Goal: Task Accomplishment & Management: Complete application form

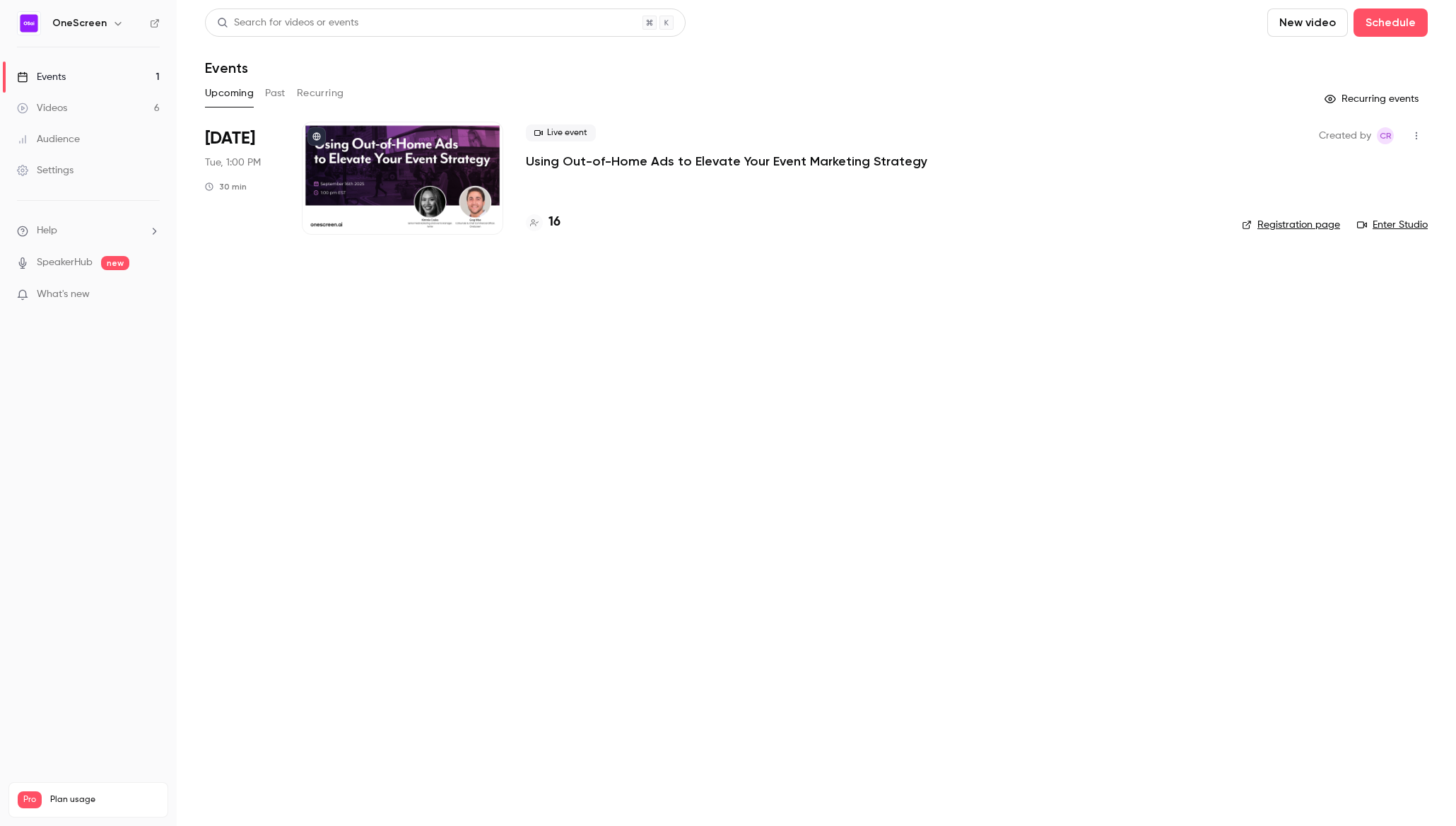
click at [31, 177] on div "Settings" at bounding box center [45, 170] width 56 height 14
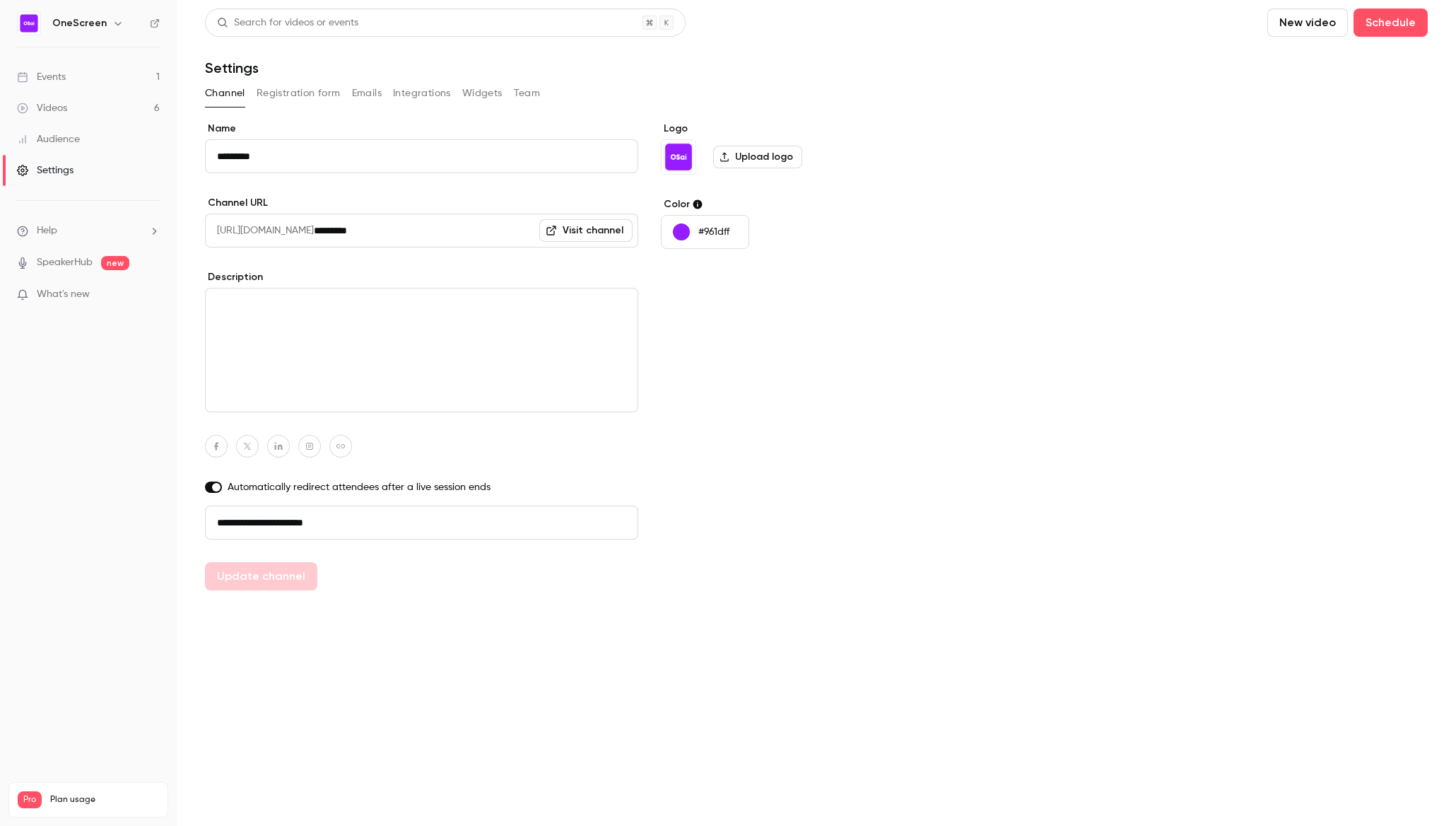
click at [101, 19] on h6 "OneScreen" at bounding box center [79, 23] width 54 height 14
click at [112, 22] on icon "button" at bounding box center [118, 23] width 12 height 12
click at [69, 206] on div "Log out" at bounding box center [132, 206] width 161 height 14
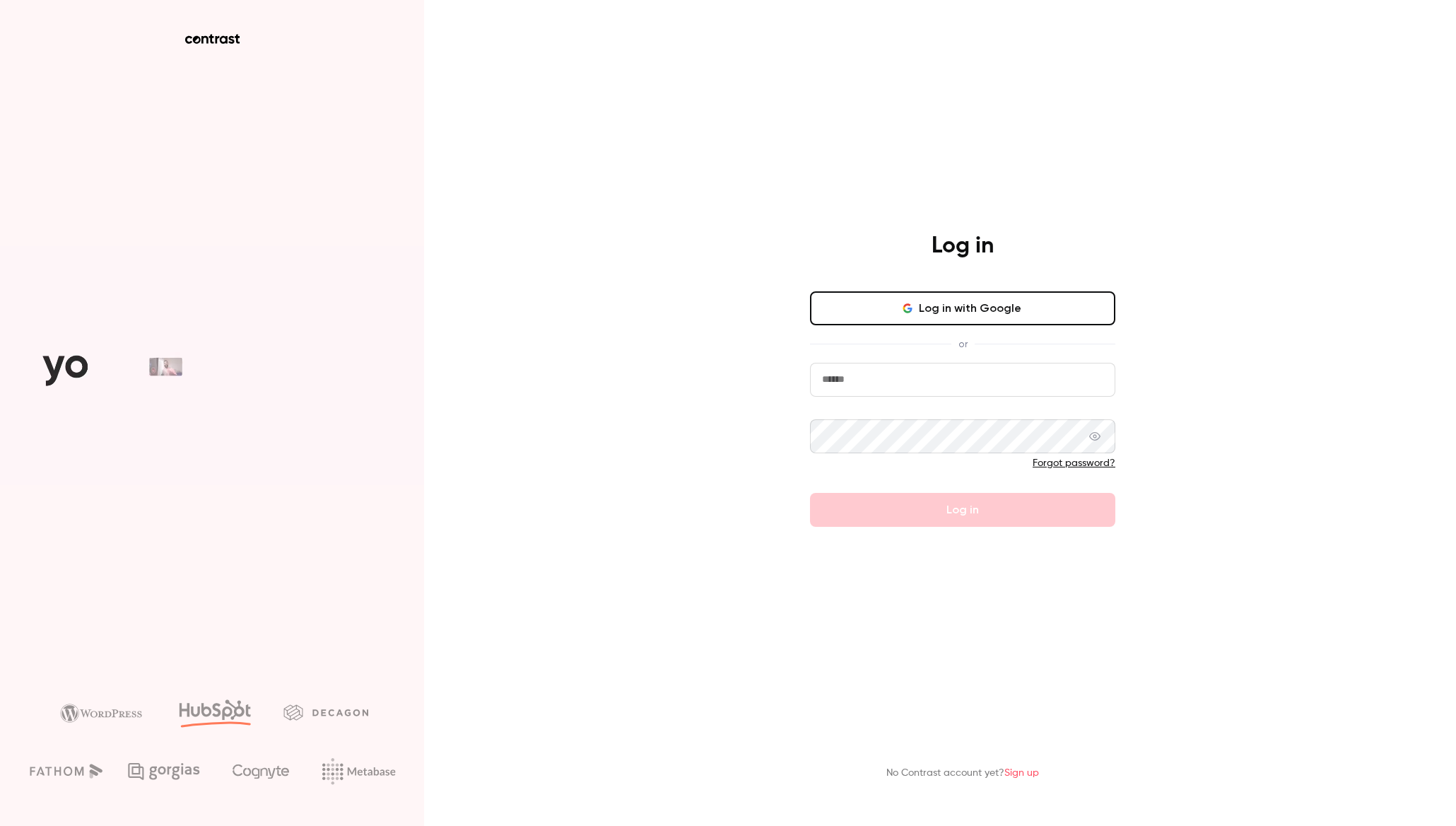
type input "**********"
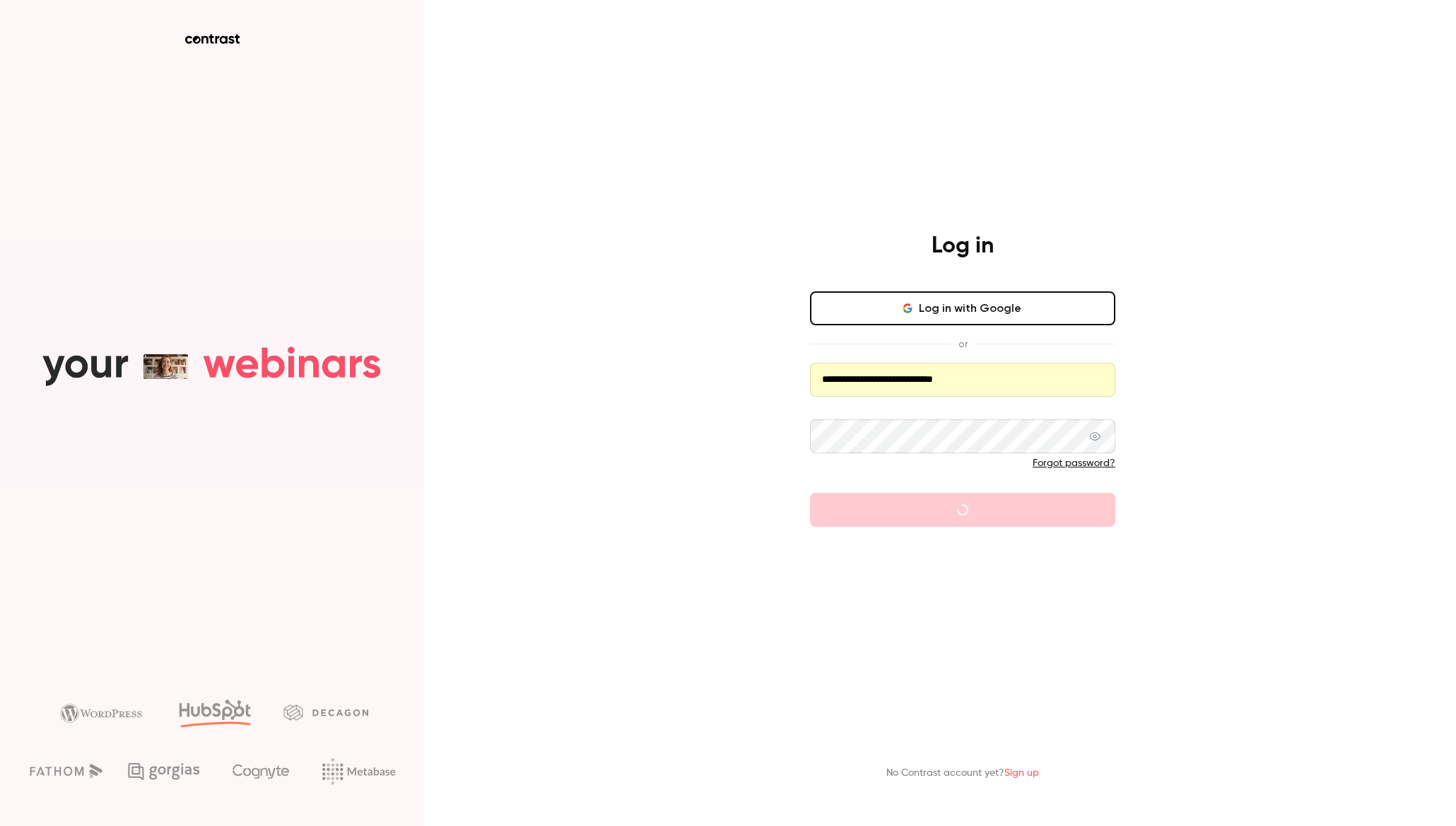
click at [912, 305] on icon "button" at bounding box center [908, 308] width 12 height 12
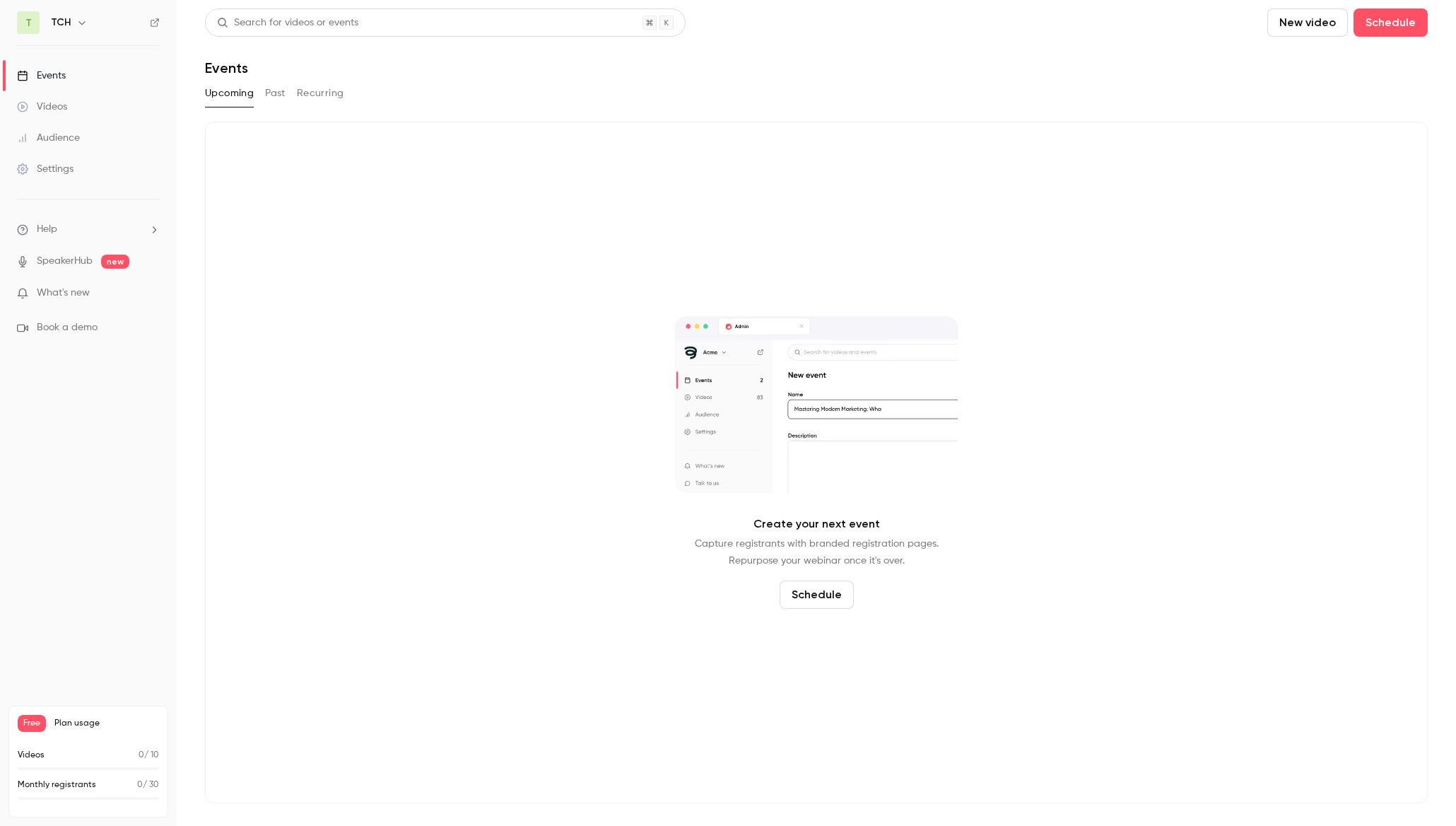
click at [80, 24] on icon "button" at bounding box center [81, 23] width 6 height 4
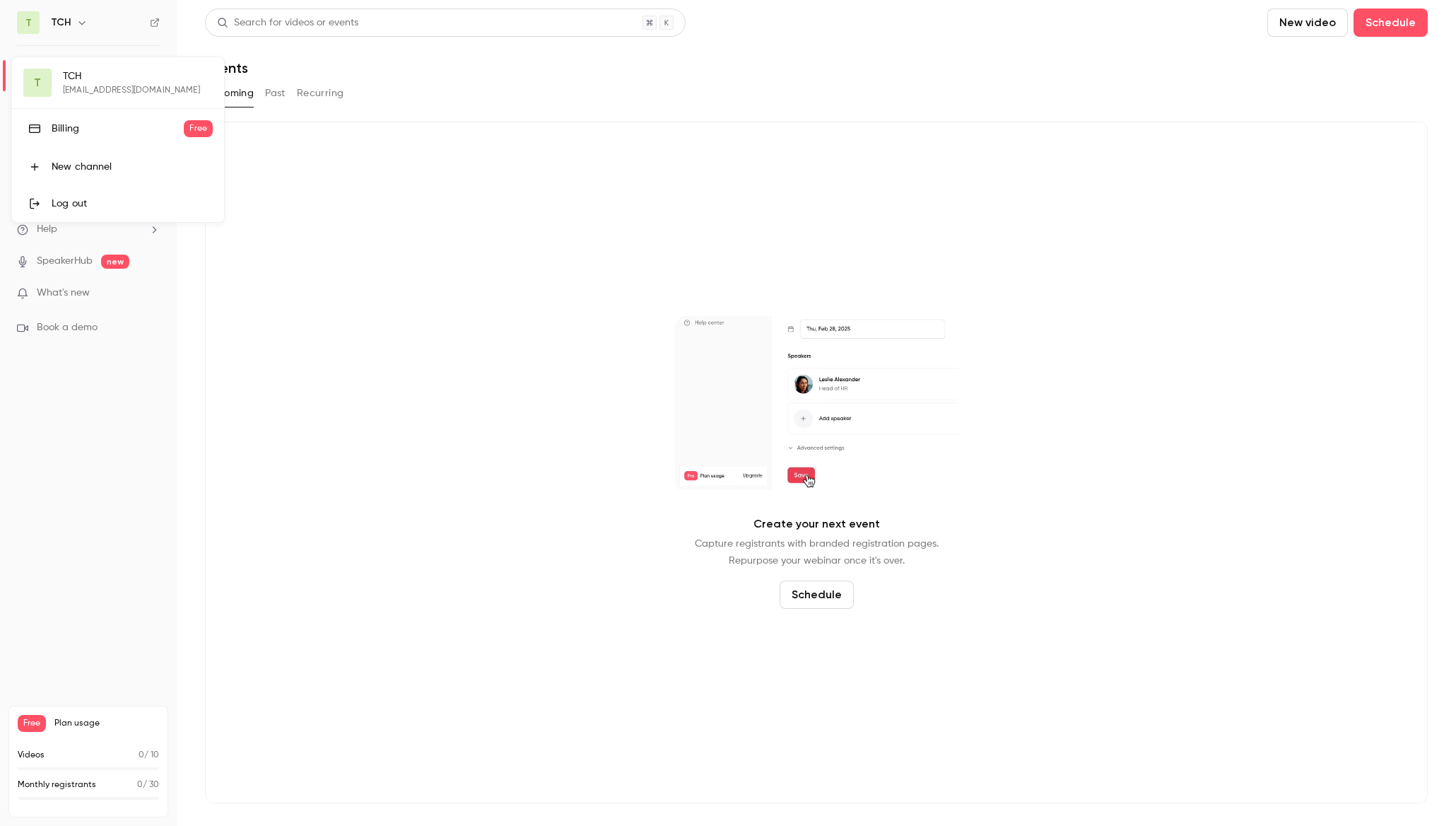
click at [78, 84] on div "T TCH [EMAIL_ADDRESS][DOMAIN_NAME] Billing Free New channel Log out" at bounding box center [118, 139] width 212 height 165
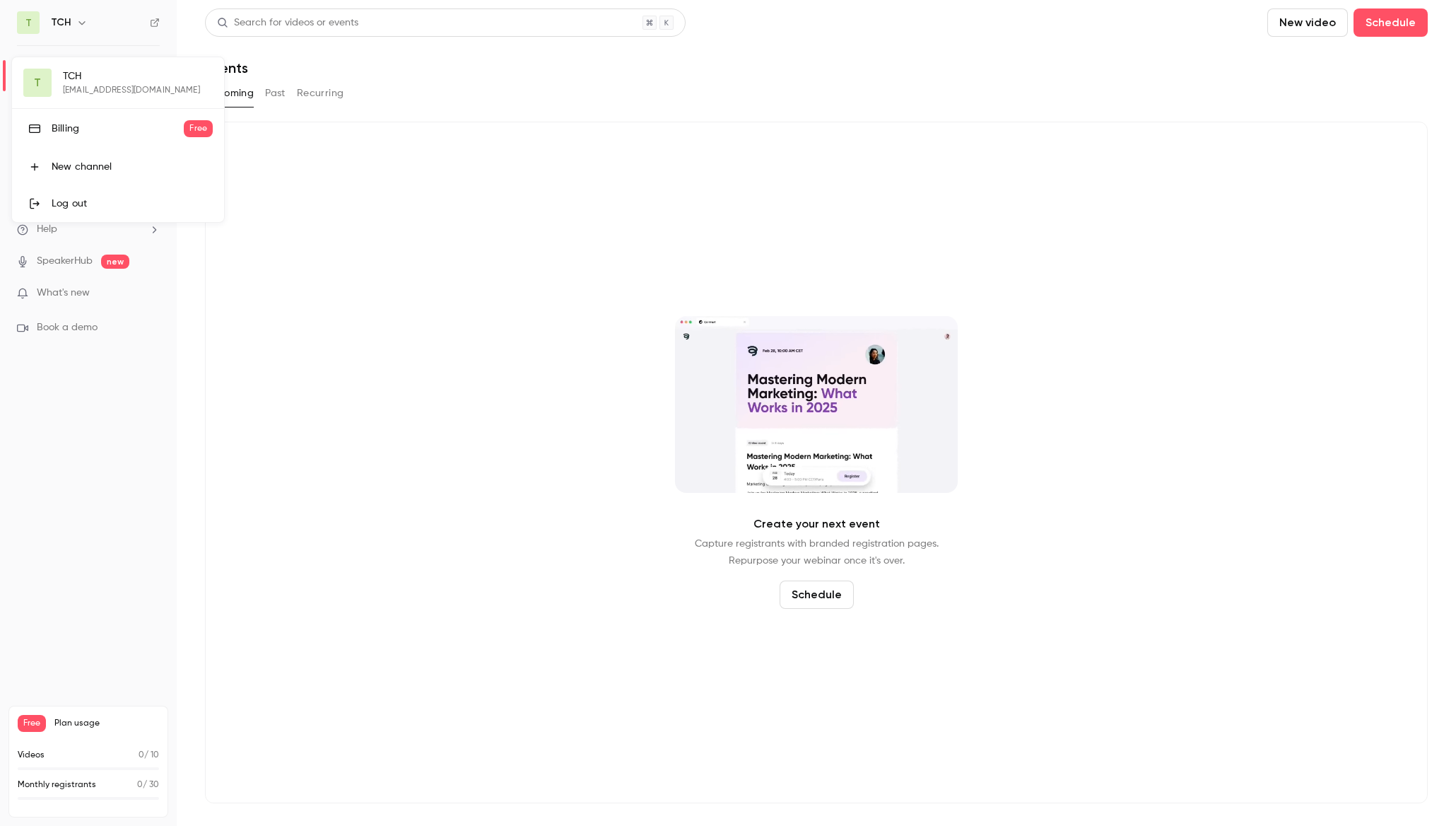
click at [521, 334] on div at bounding box center [728, 413] width 1456 height 826
click at [65, 30] on div "TCH" at bounding box center [95, 22] width 87 height 17
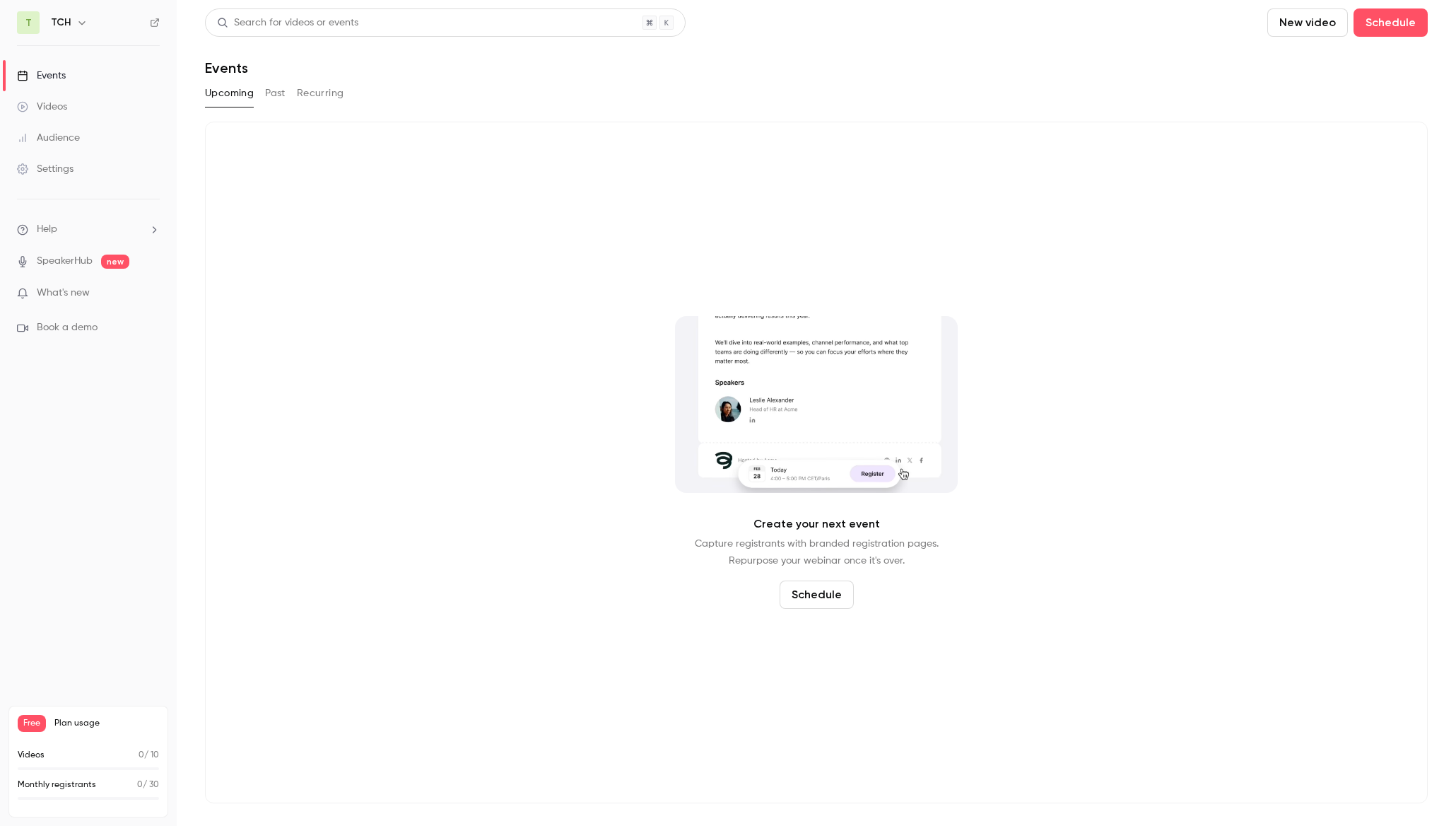
click at [73, 21] on button "button" at bounding box center [81, 22] width 17 height 17
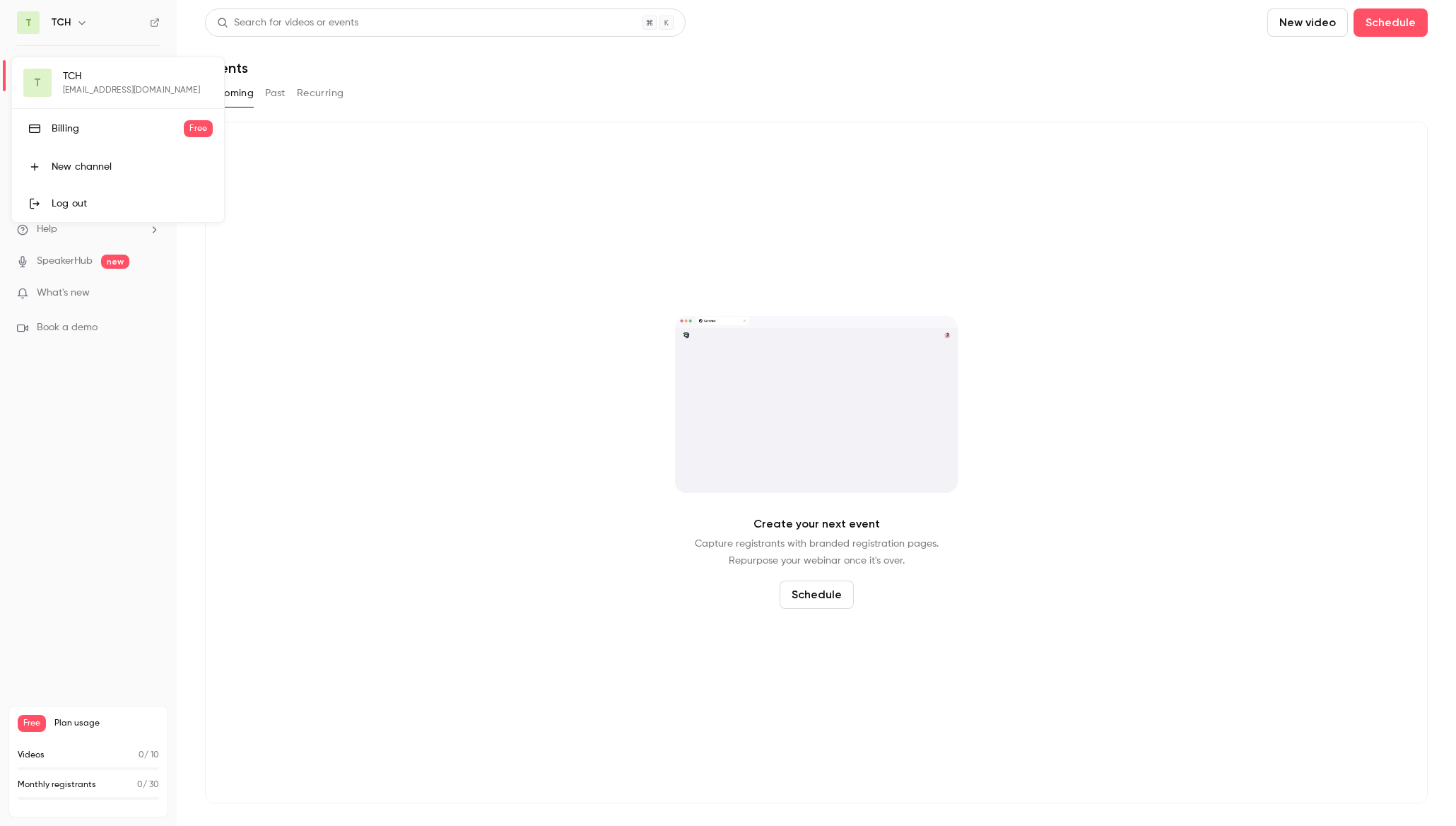
click at [70, 200] on div "Log out" at bounding box center [132, 203] width 161 height 14
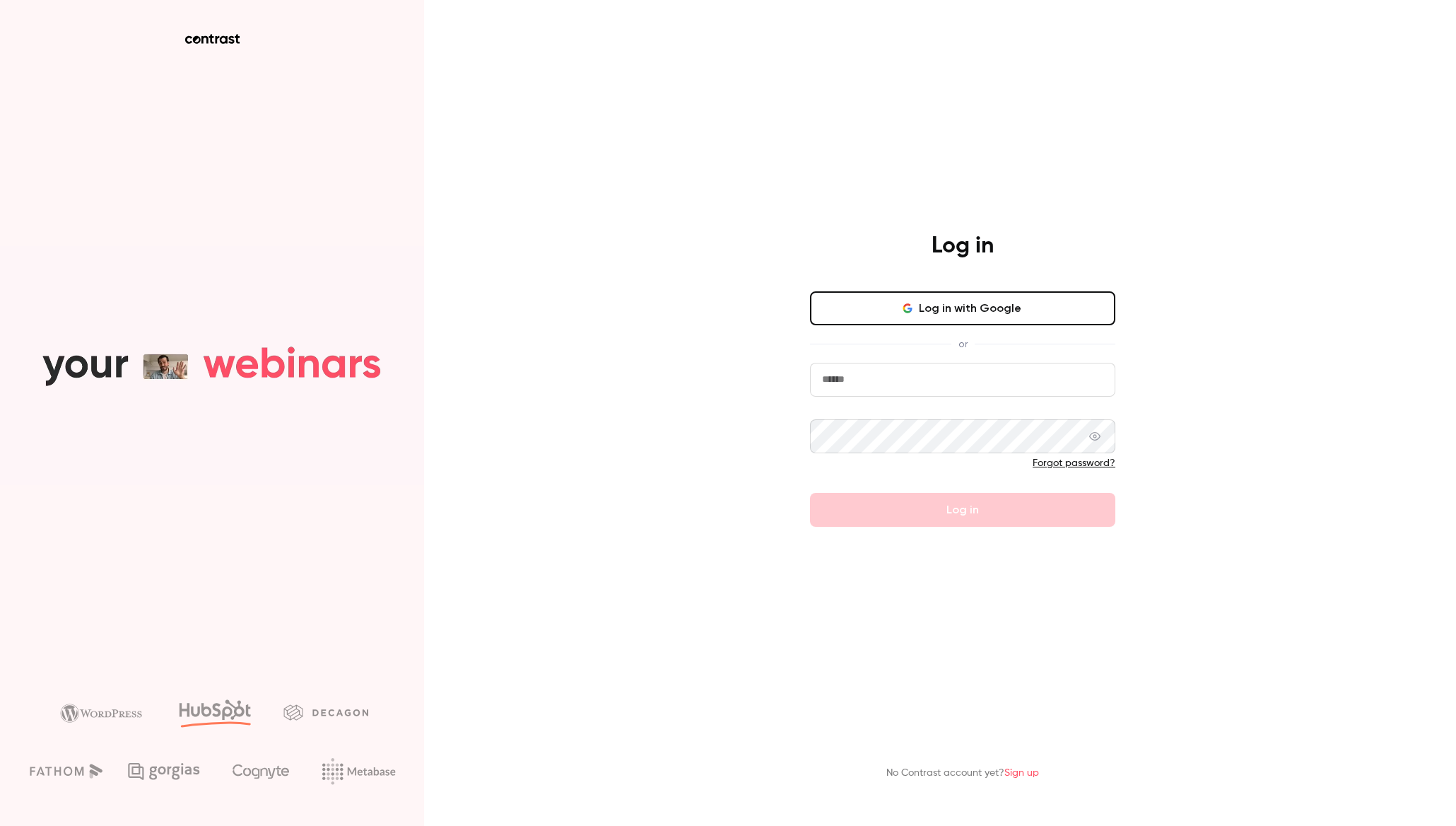
click at [878, 369] on input "email" at bounding box center [962, 380] width 305 height 34
type input "**********"
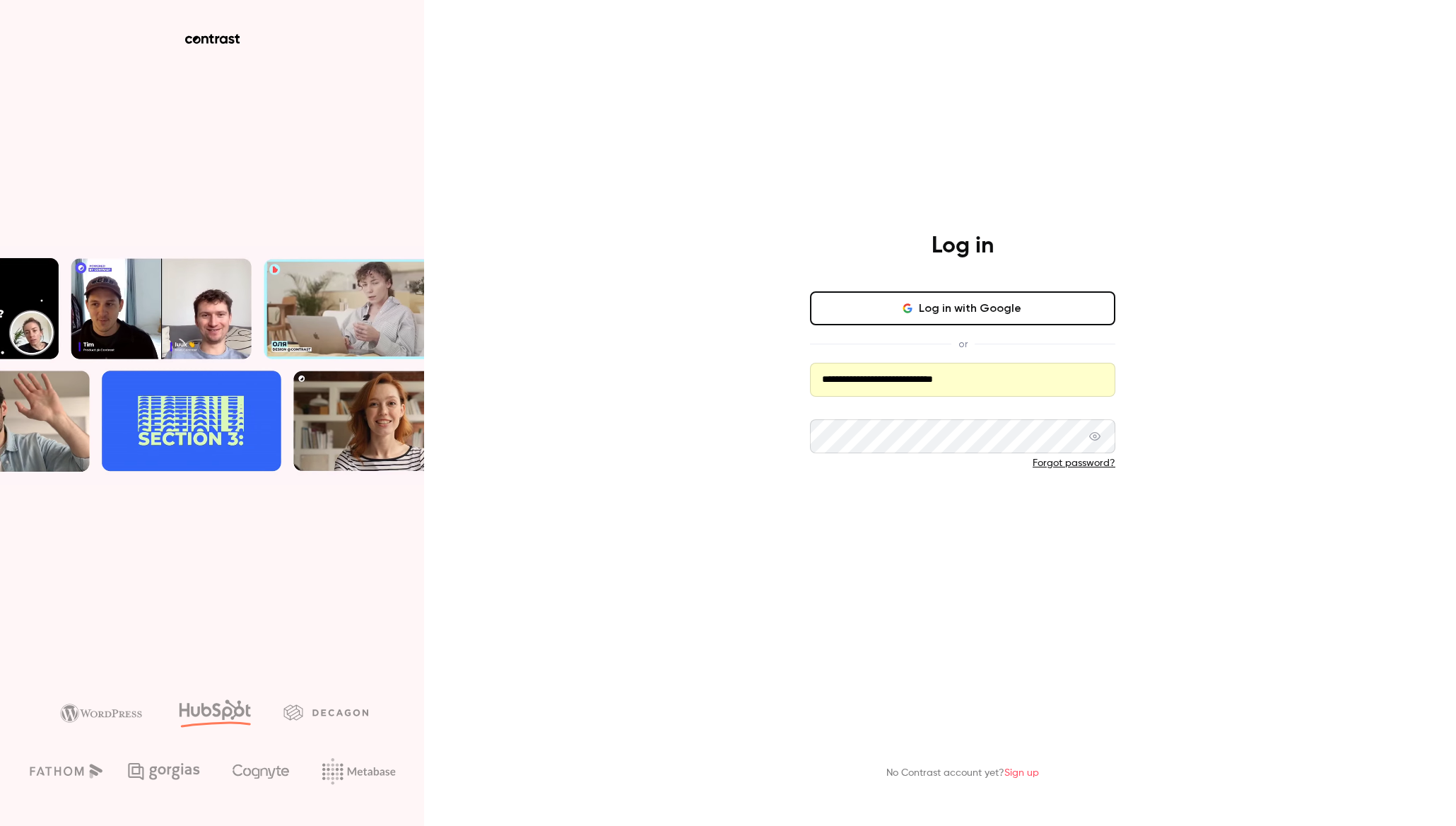
click at [914, 511] on button "Log in" at bounding box center [962, 510] width 305 height 34
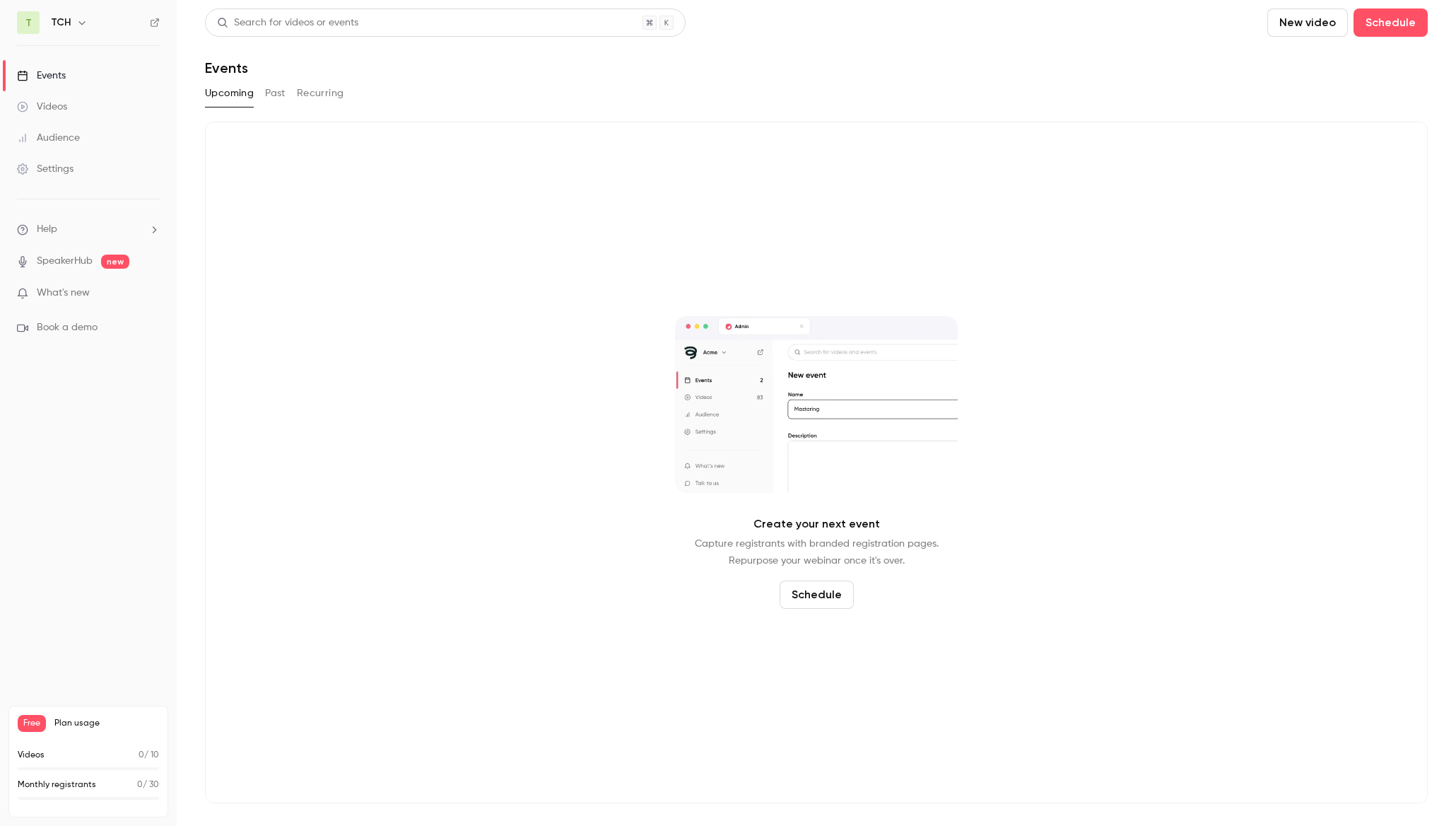
click at [64, 23] on h6 "TCH" at bounding box center [61, 22] width 20 height 14
click at [77, 21] on icon "button" at bounding box center [82, 22] width 12 height 12
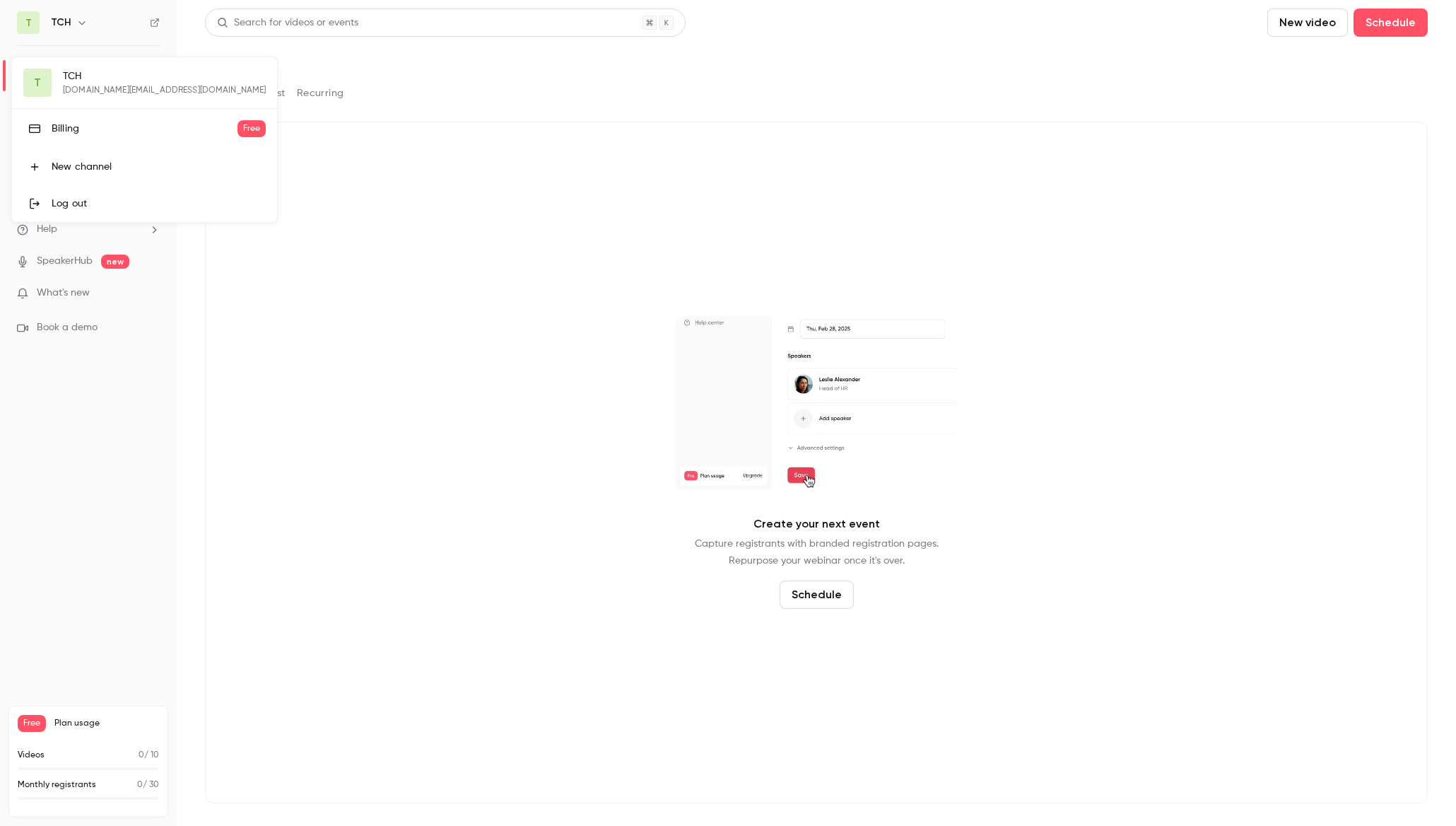
click at [77, 21] on div at bounding box center [728, 413] width 1456 height 826
click at [289, 282] on div "Create your next event Capture registrants with branded registration pages. Rep…" at bounding box center [816, 462] width 1222 height 681
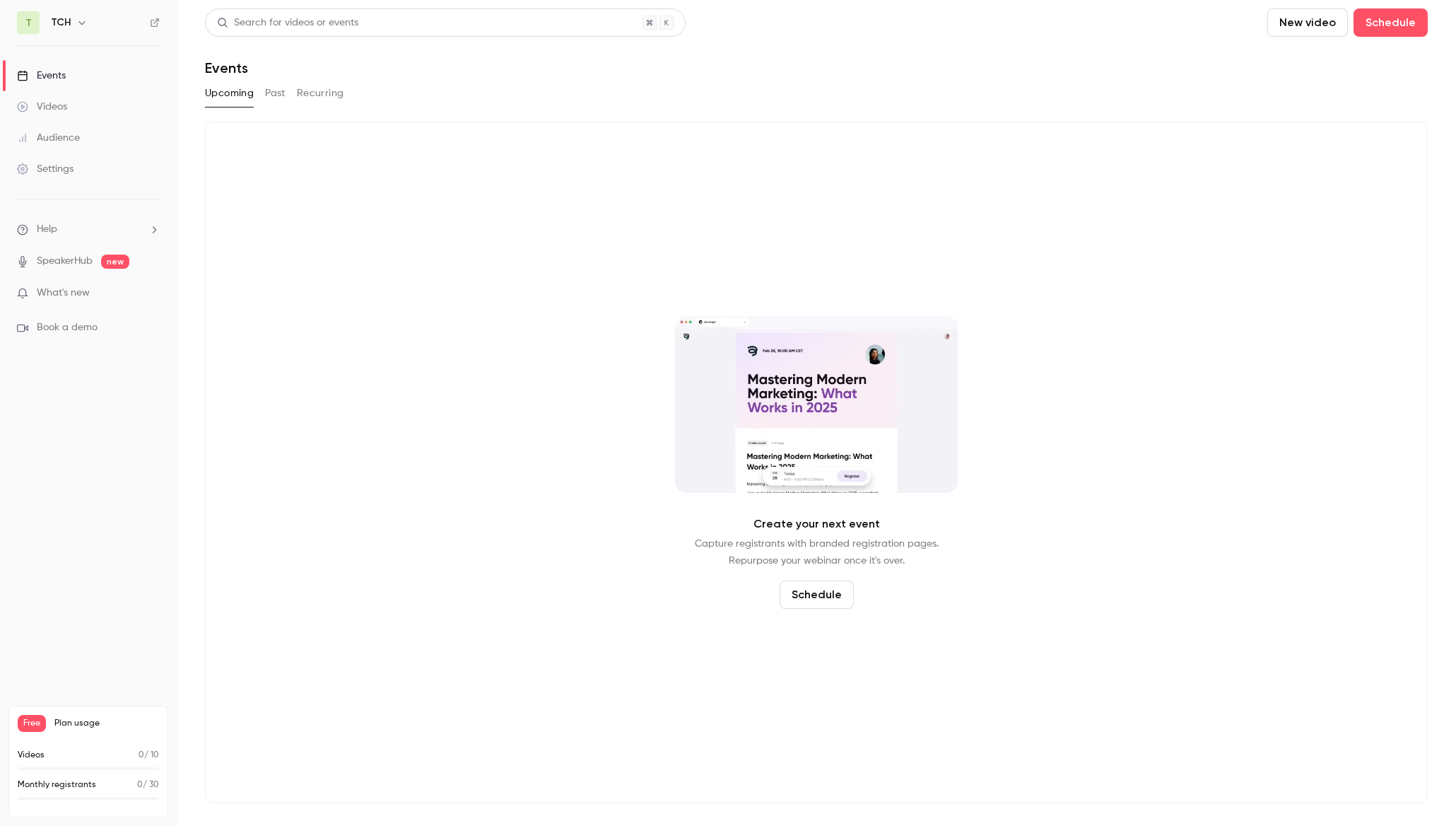
click at [82, 25] on icon "button" at bounding box center [82, 22] width 12 height 12
click at [66, 203] on div "Log out" at bounding box center [159, 203] width 214 height 14
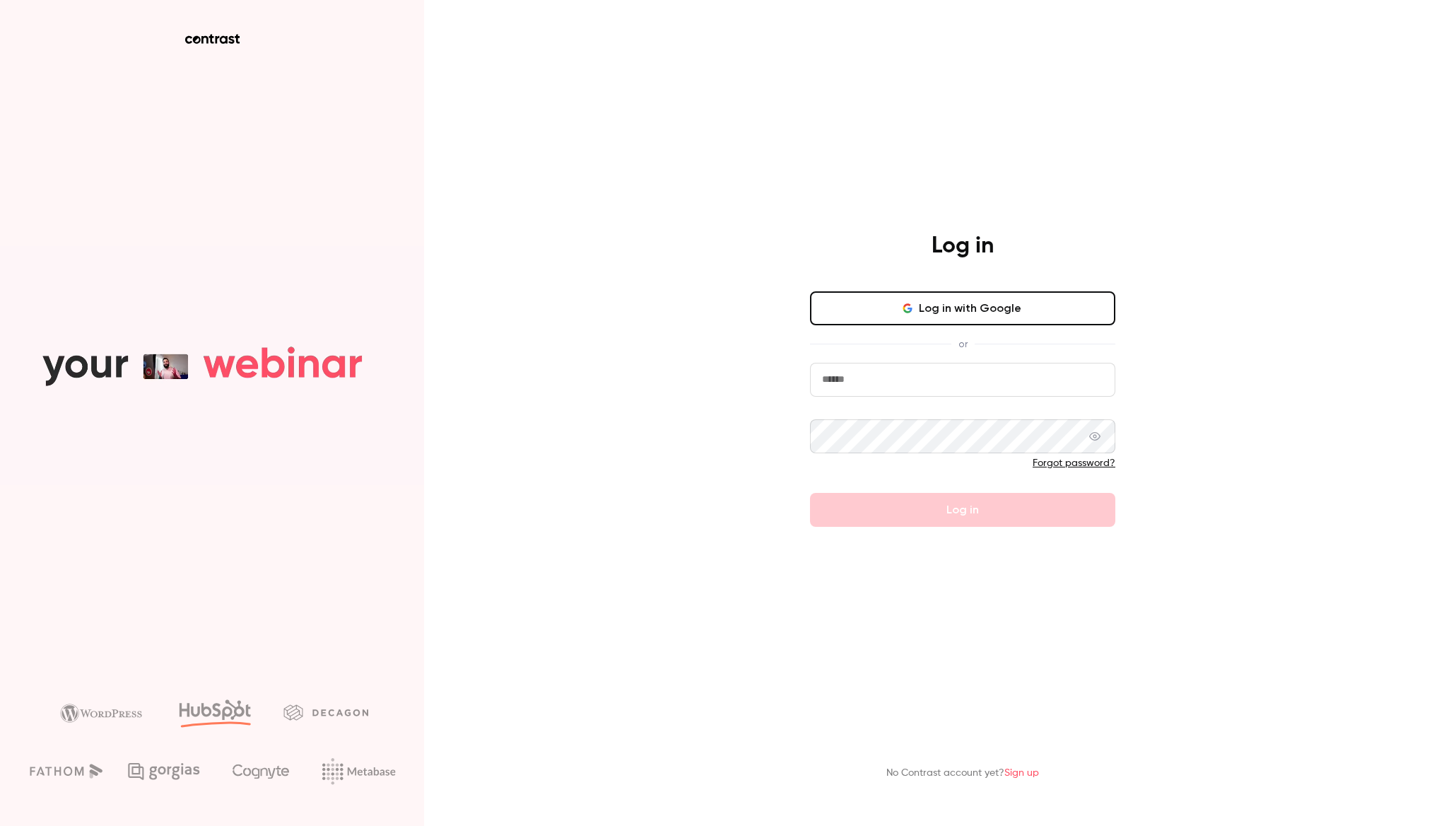
click at [919, 382] on input "email" at bounding box center [962, 380] width 305 height 34
drag, startPoint x: 919, startPoint y: 382, endPoint x: 924, endPoint y: 367, distance: 15.8
click at [920, 379] on input "email" at bounding box center [962, 380] width 305 height 34
click at [944, 316] on button "Log in with Google" at bounding box center [962, 309] width 305 height 34
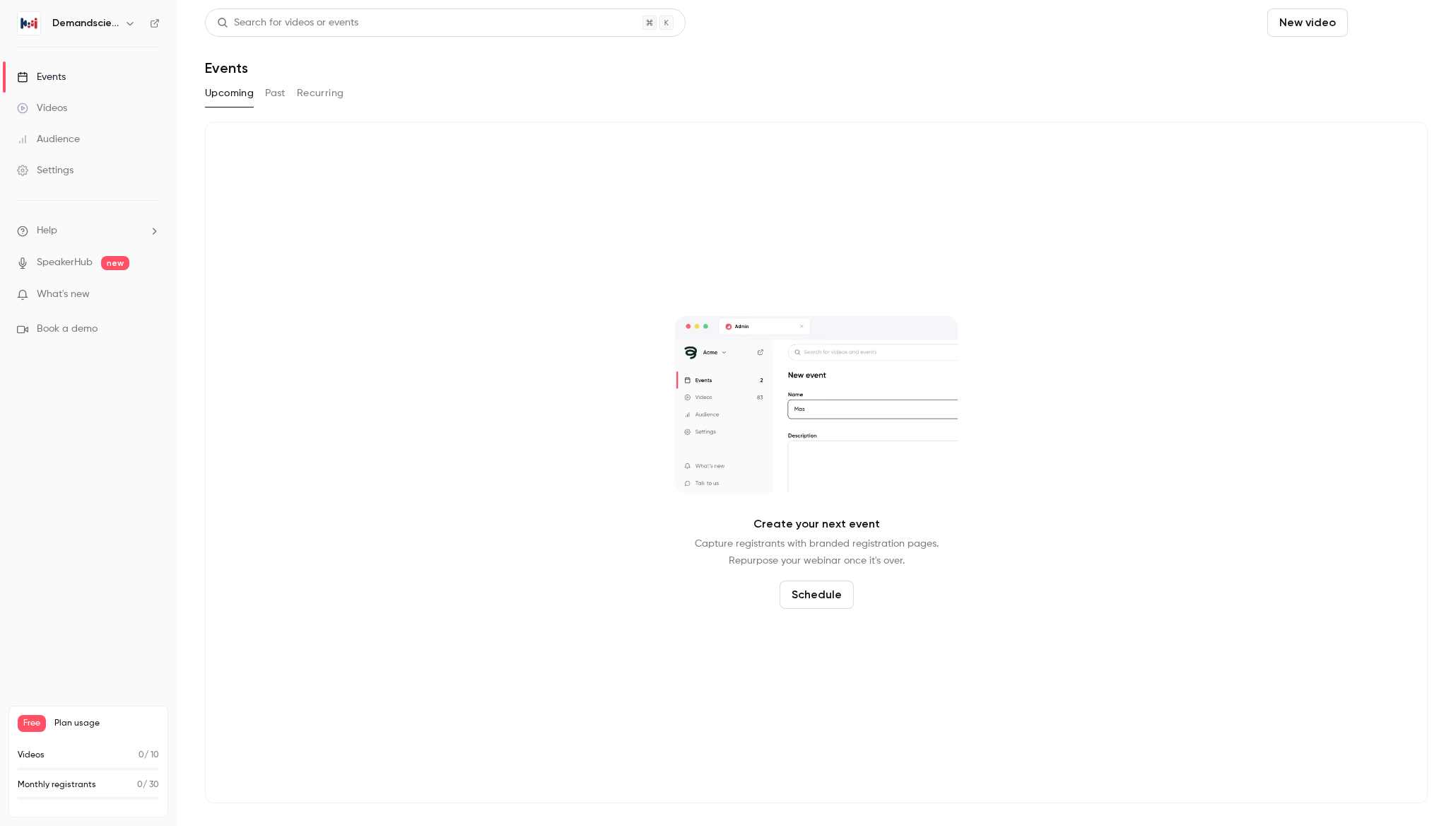
click at [1387, 22] on button "Schedule" at bounding box center [1390, 23] width 74 height 29
click at [1317, 67] on div "One time event" at bounding box center [1361, 62] width 107 height 14
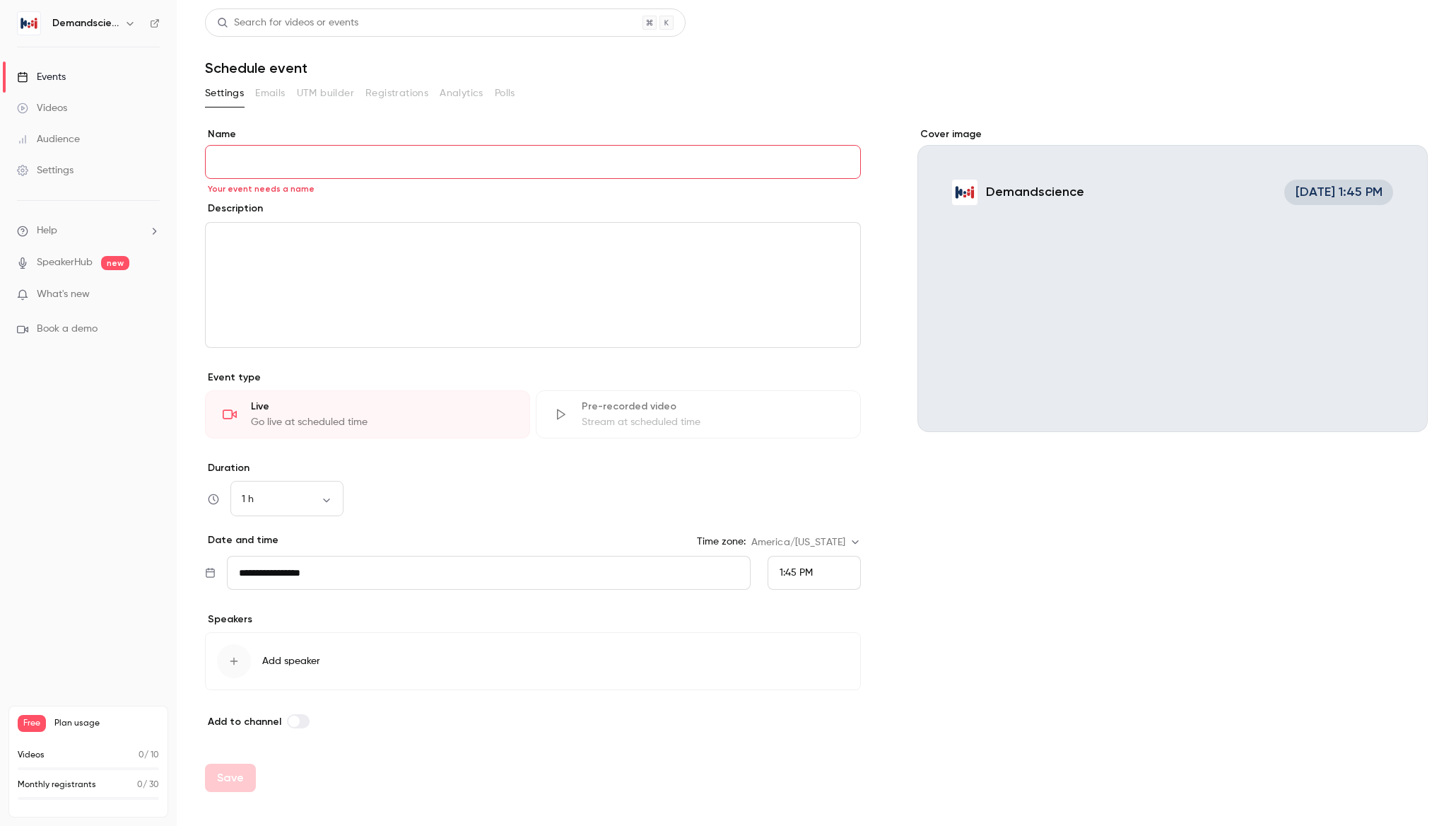
paste input "**********"
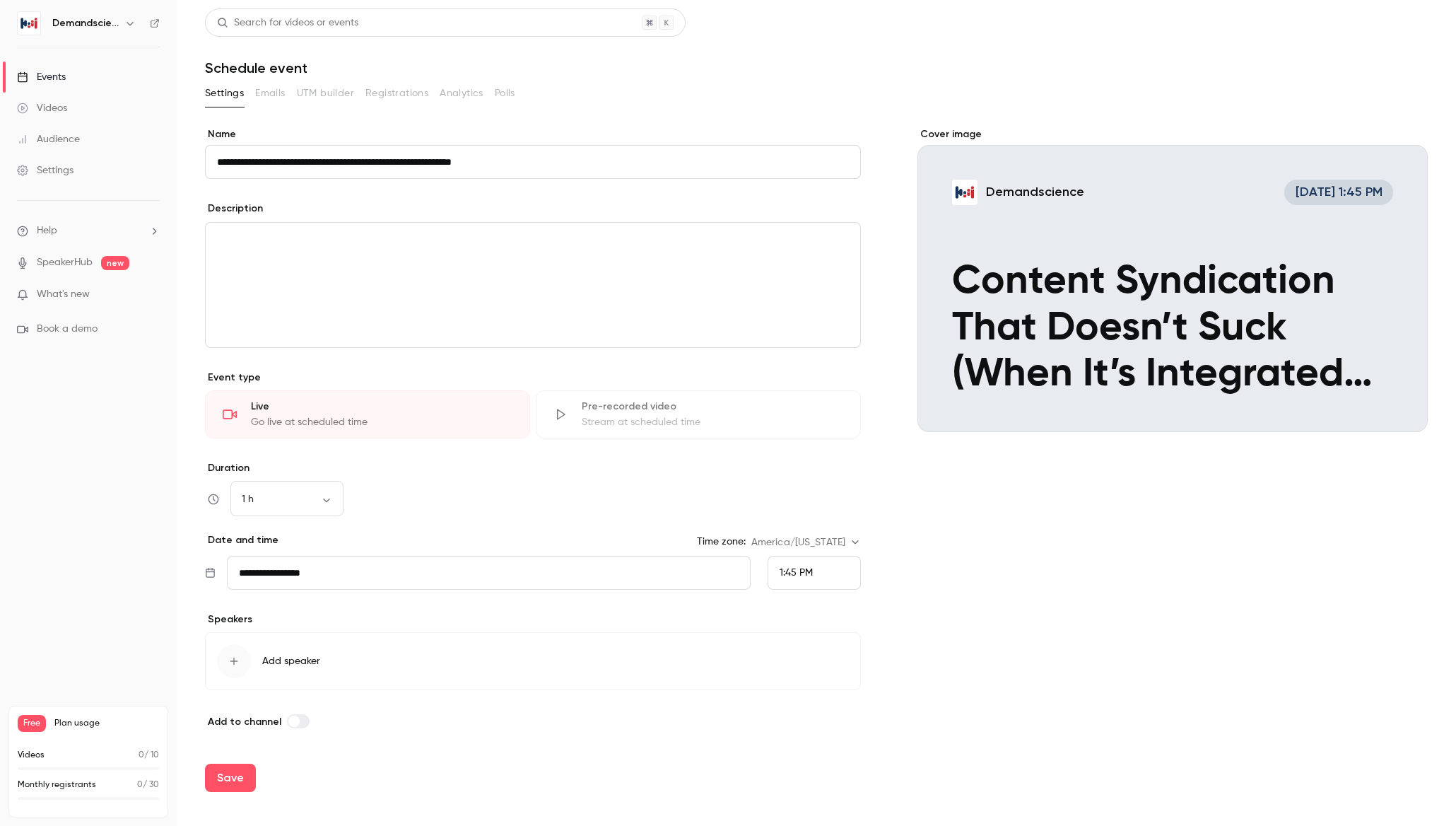
type input "**********"
click at [276, 252] on div "editor" at bounding box center [533, 285] width 654 height 125
click at [779, 579] on div "1:45 PM" at bounding box center [795, 573] width 33 height 15
click at [805, 469] on span "2:00 PM" at bounding box center [797, 467] width 37 height 10
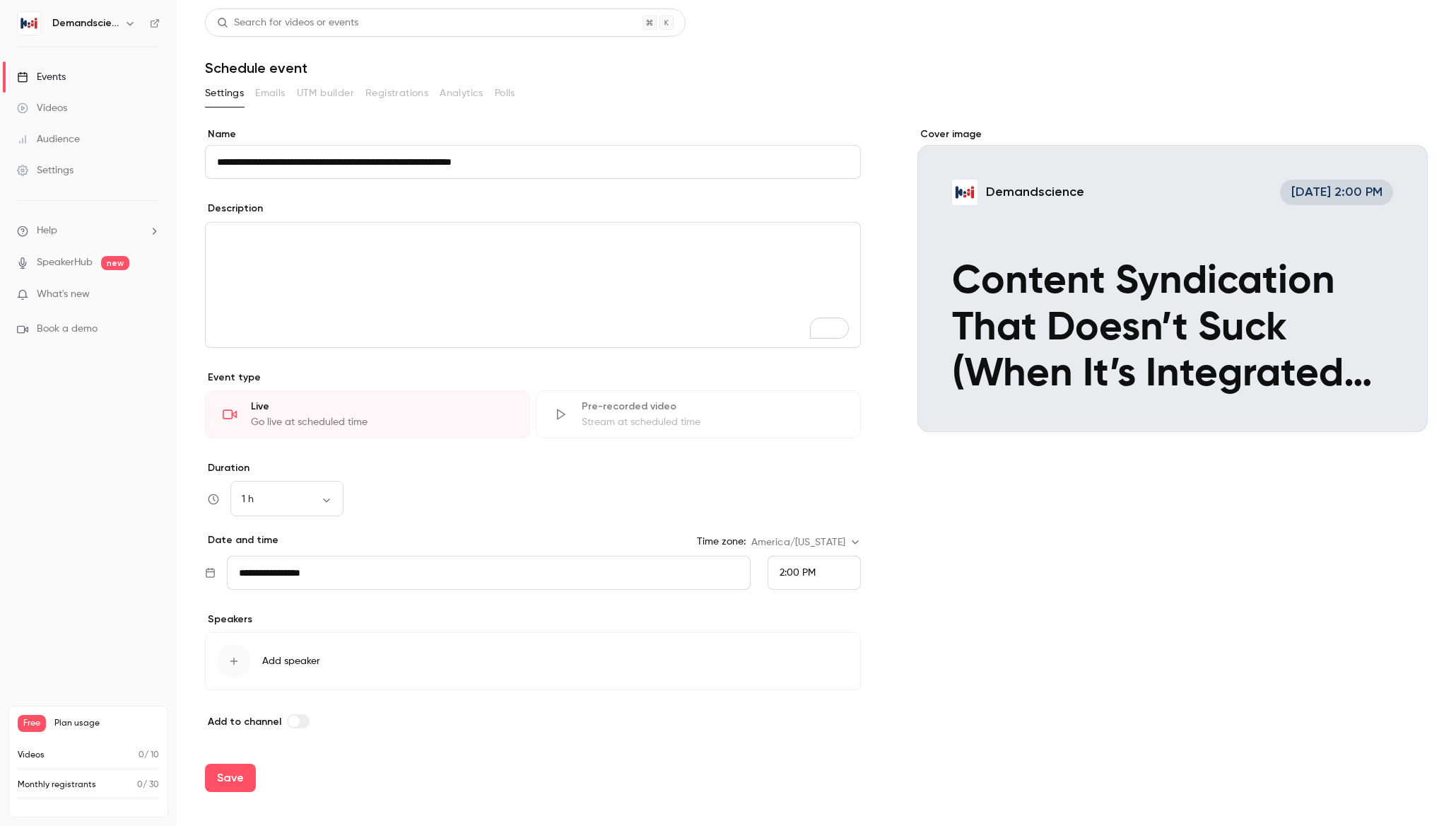
click at [933, 572] on div "Cover image Demandscience [DATE] 2:00 PM Content Syndication That Doesn’t Suck …" at bounding box center [1172, 428] width 510 height 602
click at [225, 776] on button "Save" at bounding box center [230, 778] width 51 height 29
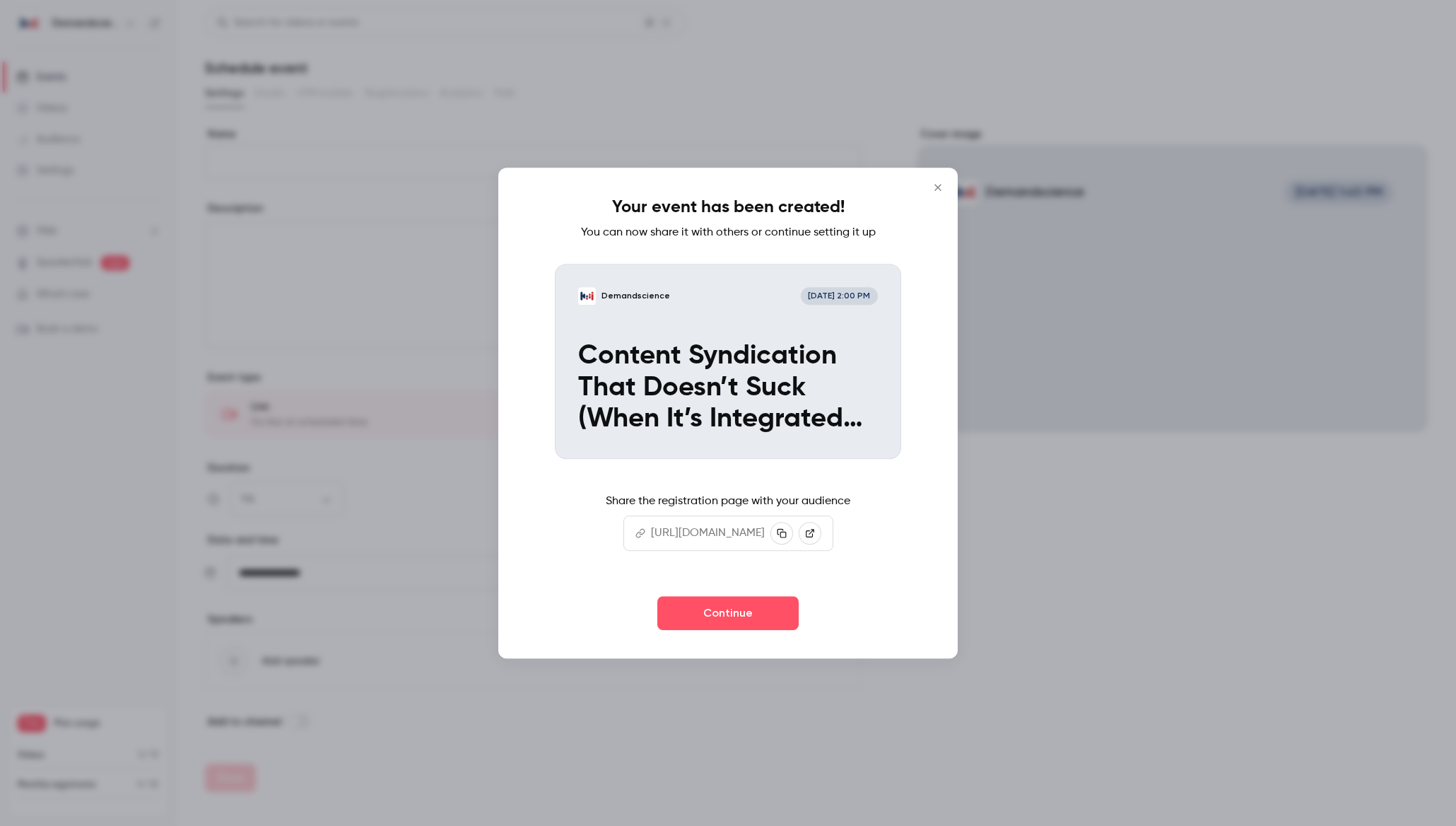
click at [934, 184] on icon "Close" at bounding box center [937, 187] width 17 height 12
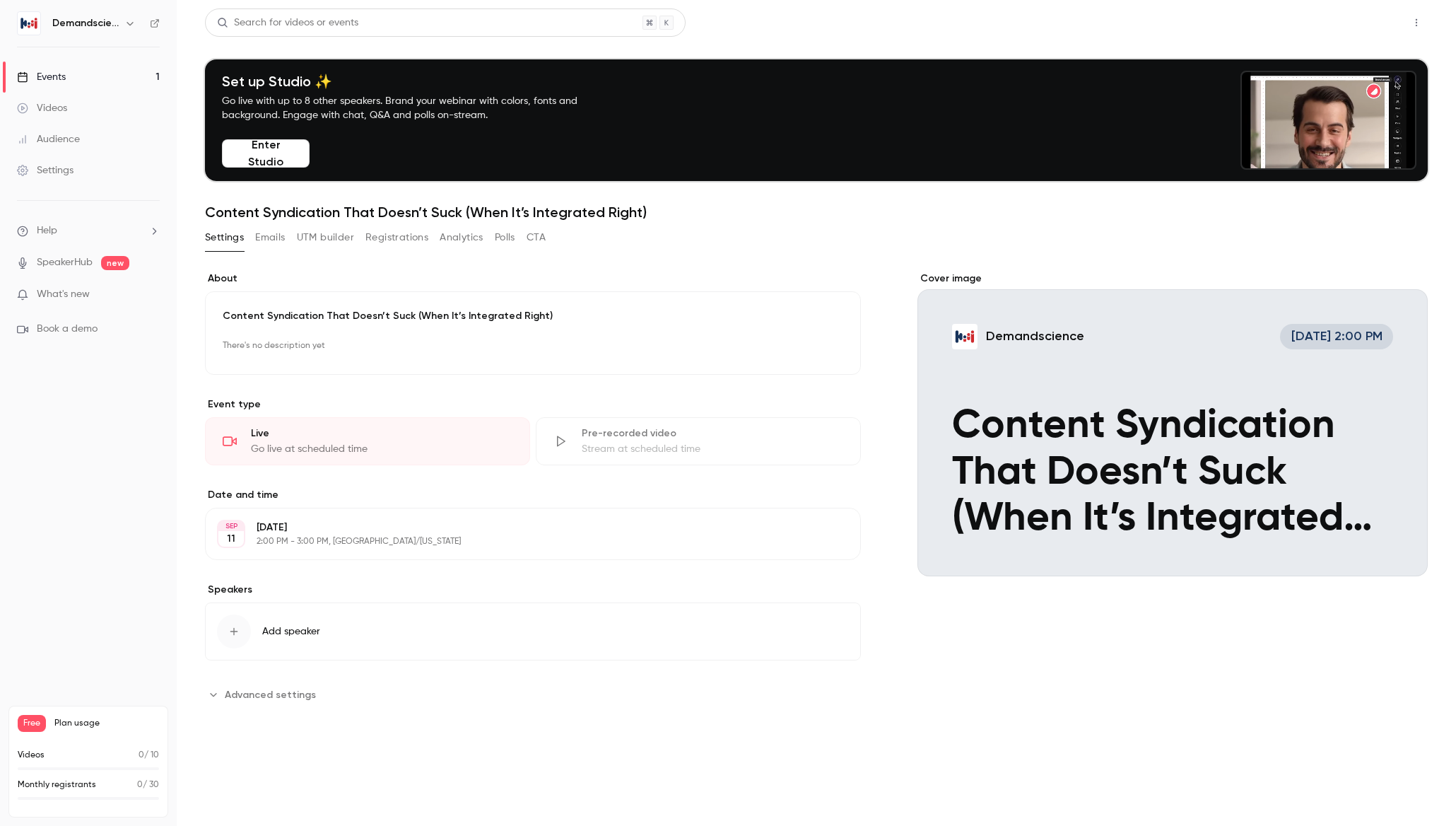
click at [1349, 24] on button "Share" at bounding box center [1366, 23] width 56 height 29
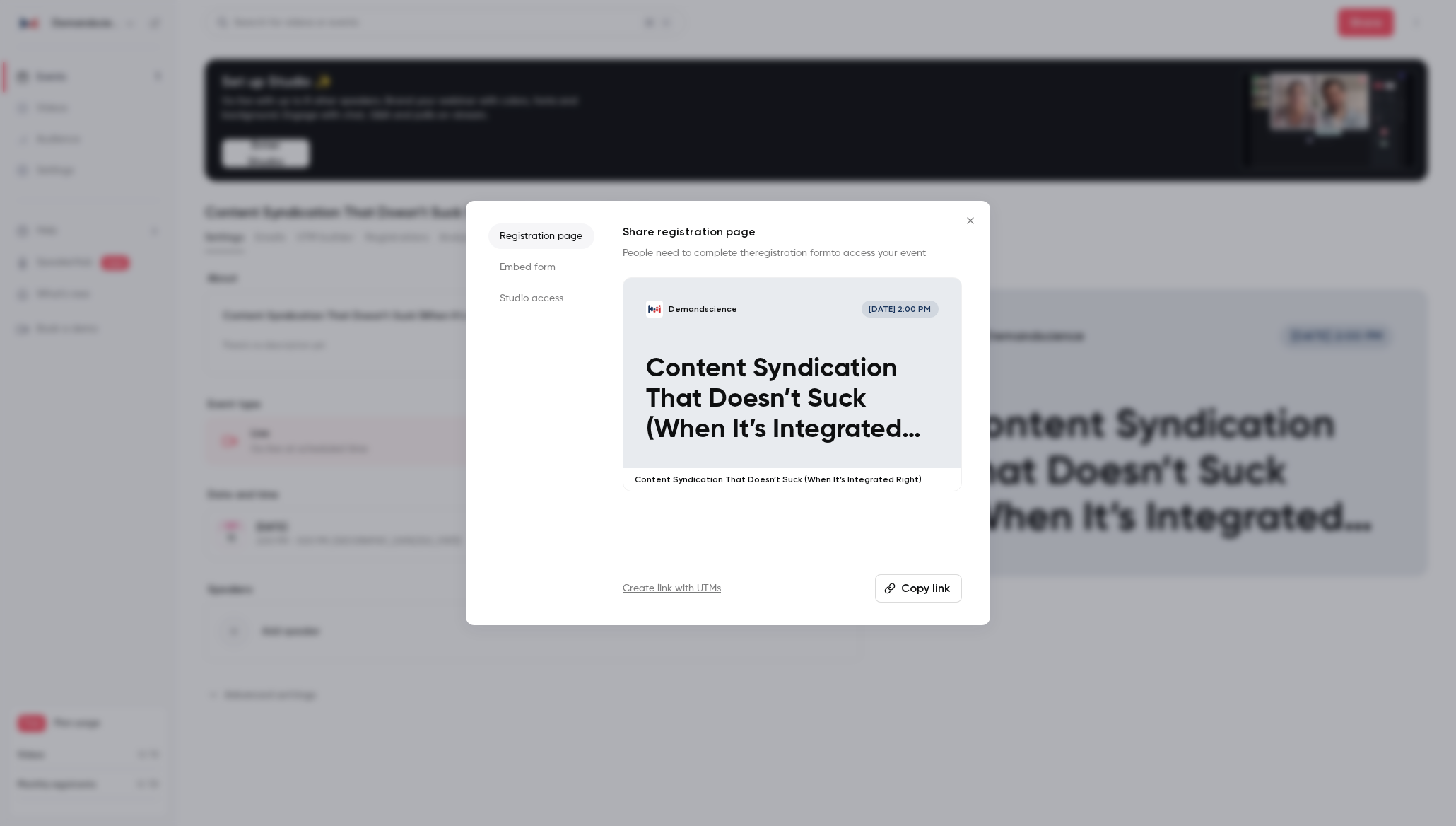
click at [531, 300] on li "Studio access" at bounding box center [541, 298] width 106 height 26
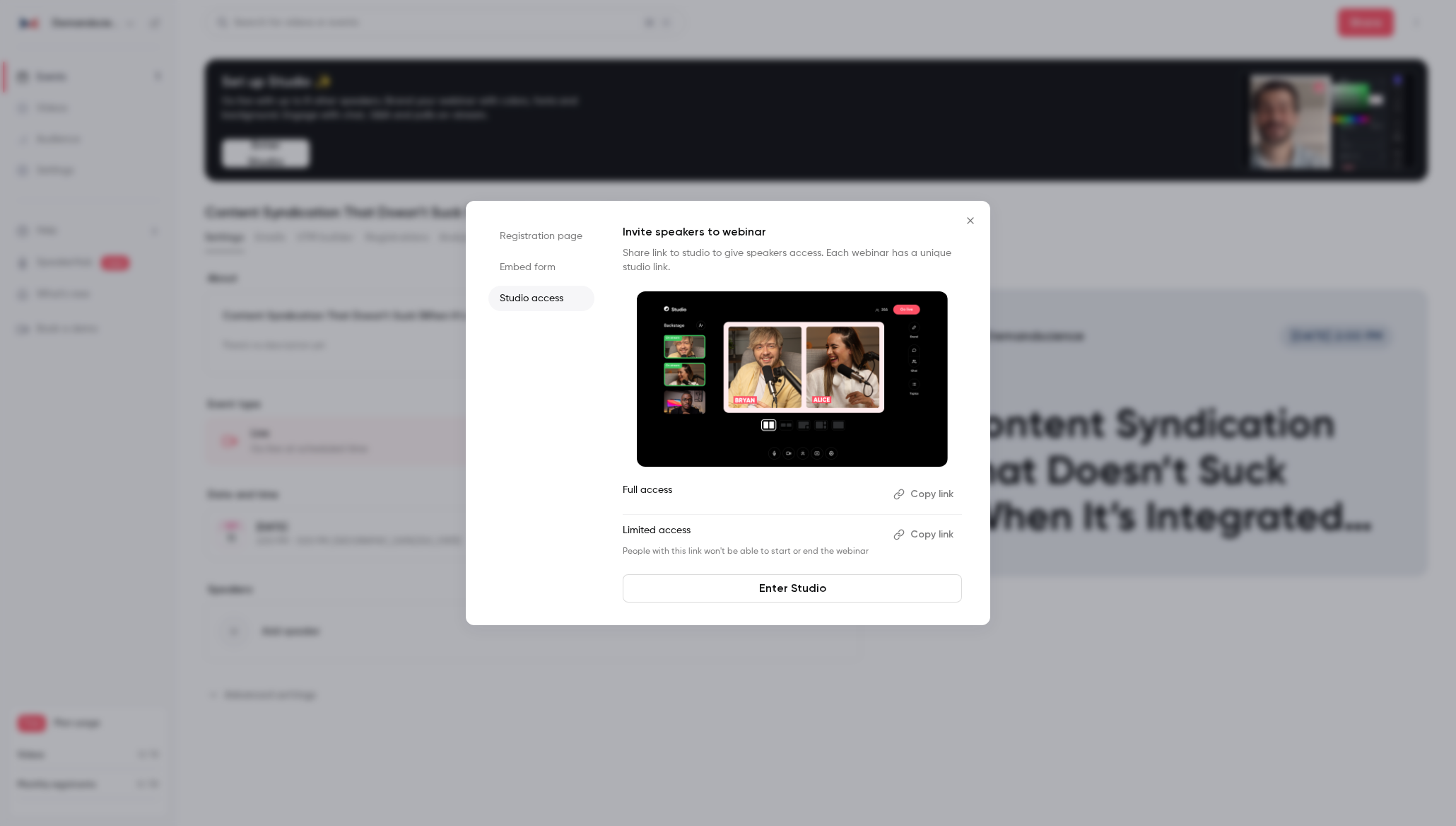
click at [924, 534] on button "Copy link" at bounding box center [925, 534] width 74 height 22
click at [971, 223] on icon "Close" at bounding box center [970, 220] width 17 height 12
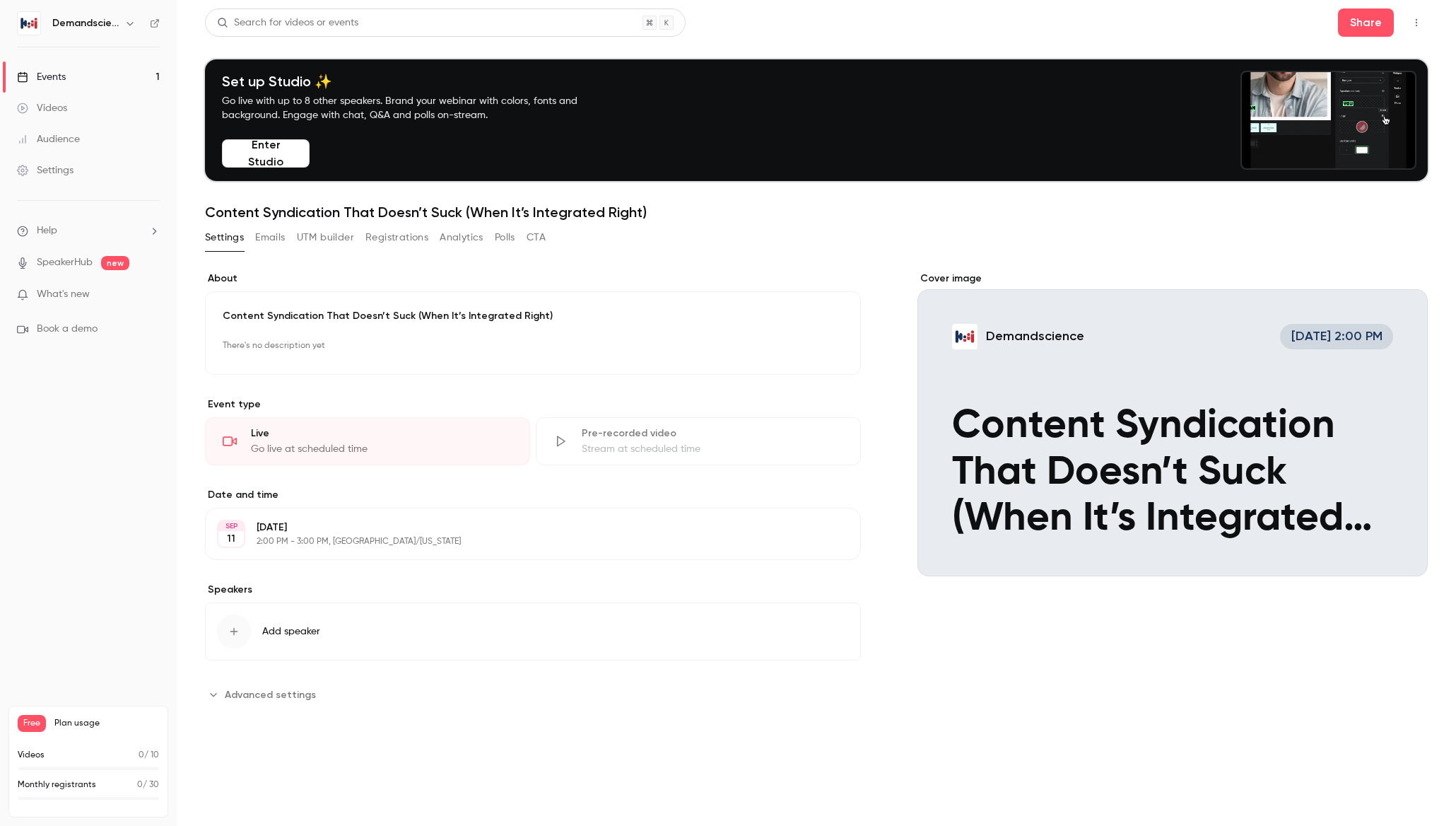
click at [263, 161] on button "Enter Studio" at bounding box center [266, 153] width 87 height 29
